Goal: Transaction & Acquisition: Purchase product/service

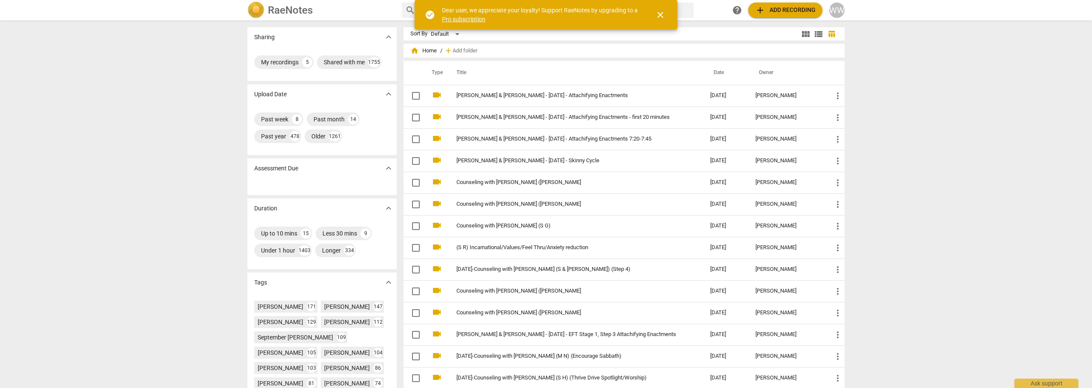
click at [843, 13] on div "WW" at bounding box center [836, 10] width 15 height 15
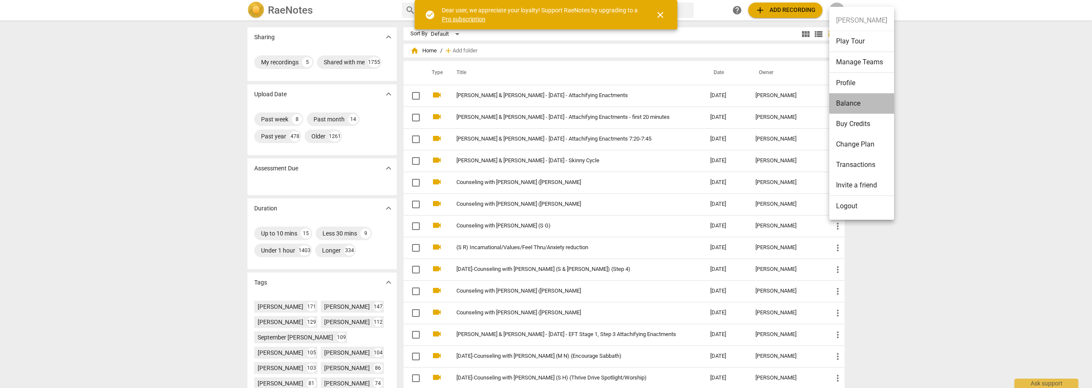
click at [864, 105] on li "Balance" at bounding box center [861, 103] width 65 height 20
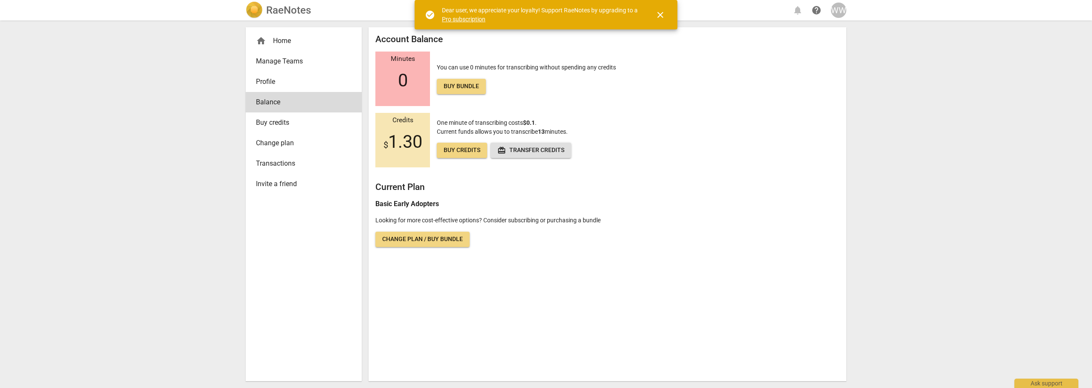
click at [468, 151] on span "Buy credits" at bounding box center [461, 150] width 37 height 9
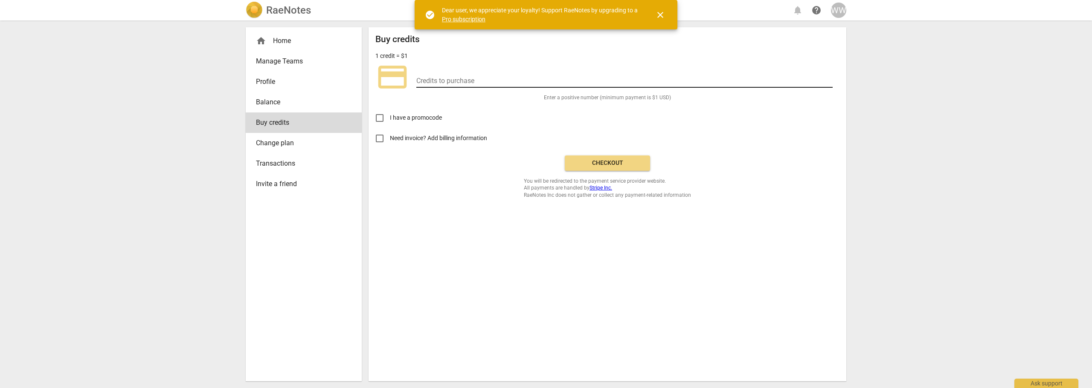
click at [450, 81] on input "number" at bounding box center [624, 81] width 416 height 12
type input "200"
click at [617, 162] on span "Checkout" at bounding box center [607, 163] width 72 height 9
